Goal: Information Seeking & Learning: Learn about a topic

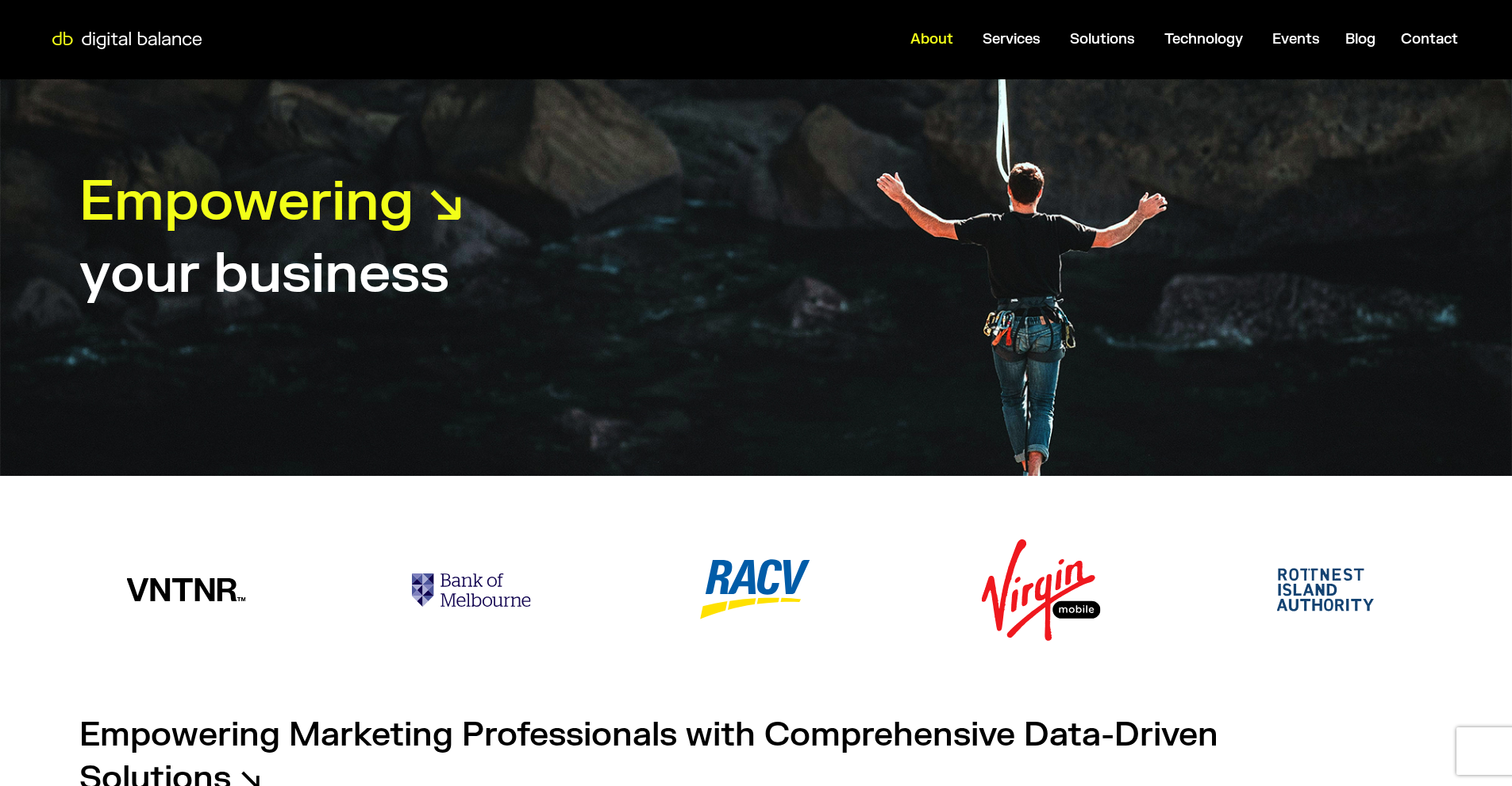
click at [934, 39] on span "About" at bounding box center [932, 39] width 43 height 18
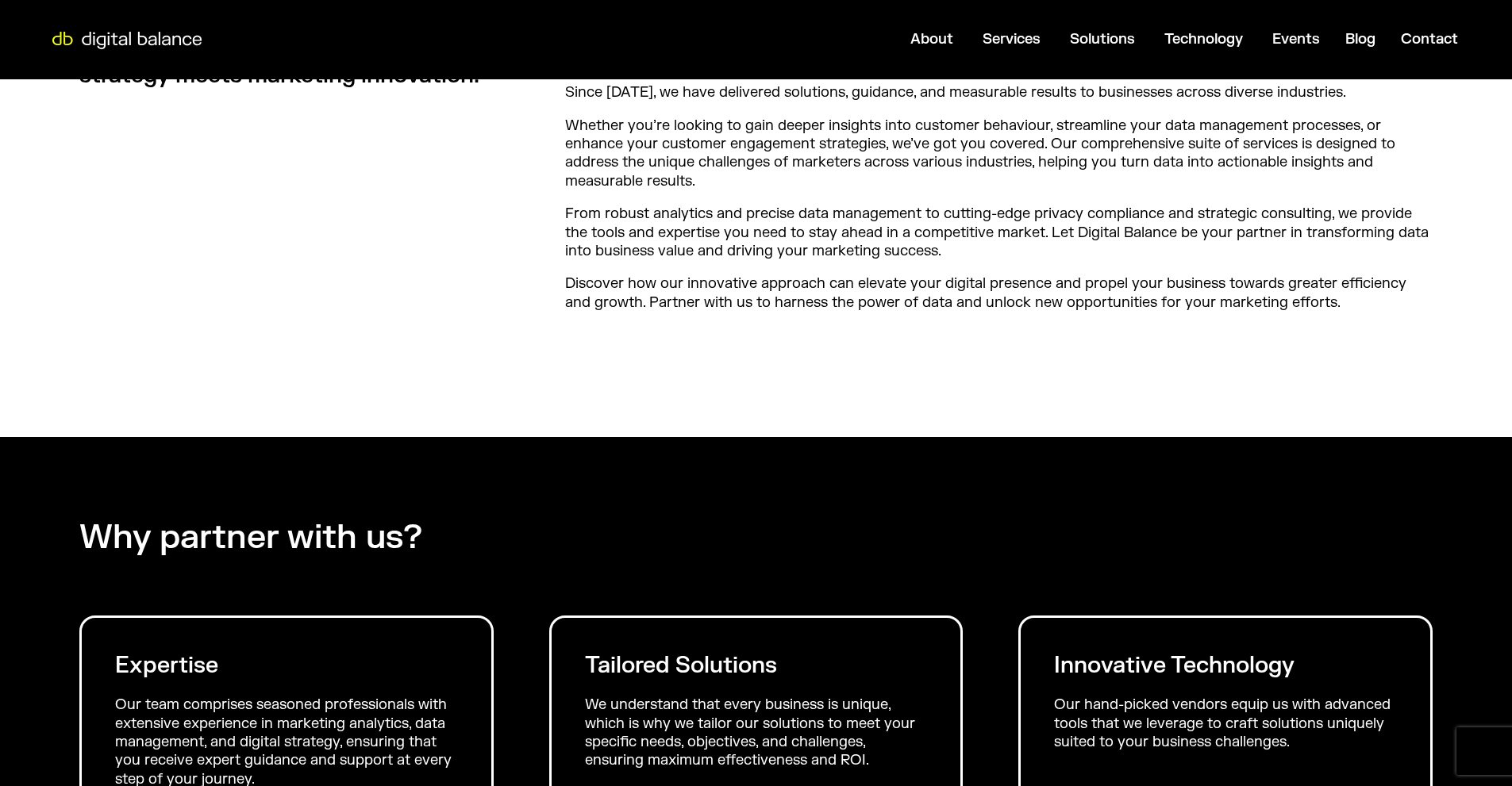
scroll to position [1031, 0]
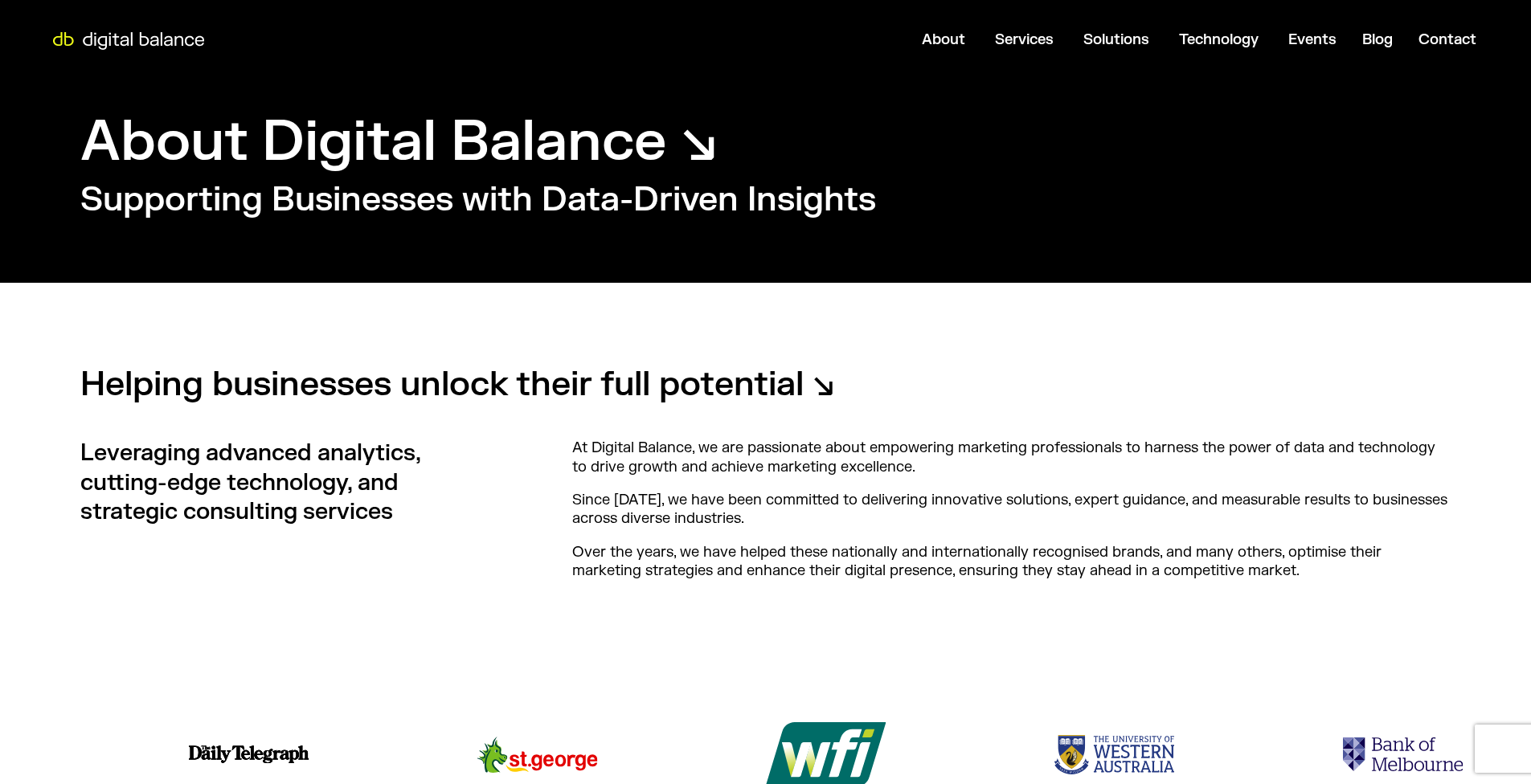
scroll to position [80, 0]
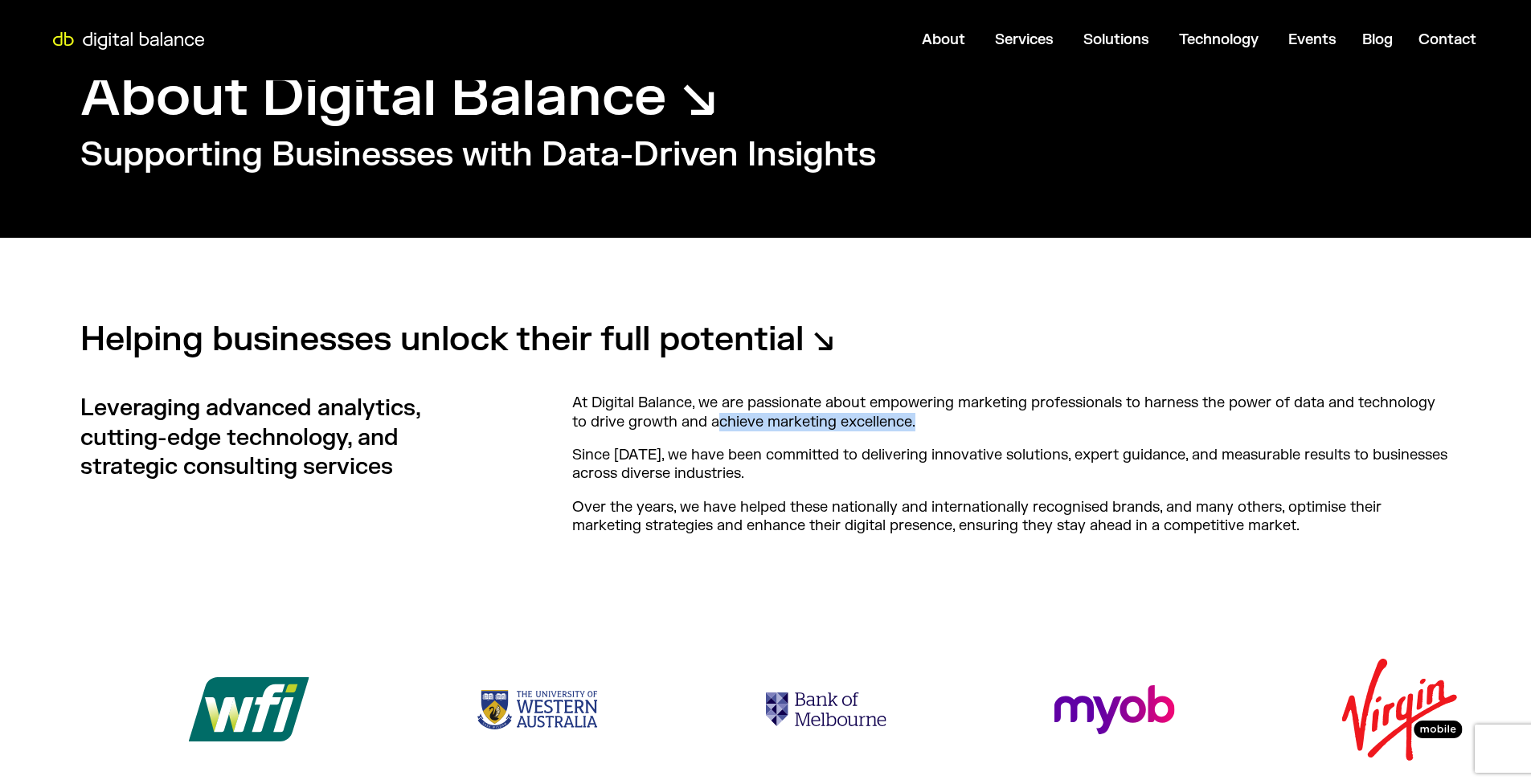
drag, startPoint x: 923, startPoint y: 425, endPoint x: 719, endPoint y: 421, distance: 204.0
click at [719, 421] on p "At Digital Balance, we are passionate about empowering marketing professionals …" at bounding box center [1012, 412] width 880 height 38
click at [719, 420] on p "At Digital Balance, we are passionate about empowering marketing professionals …" at bounding box center [1012, 412] width 880 height 38
